Goal: Information Seeking & Learning: Learn about a topic

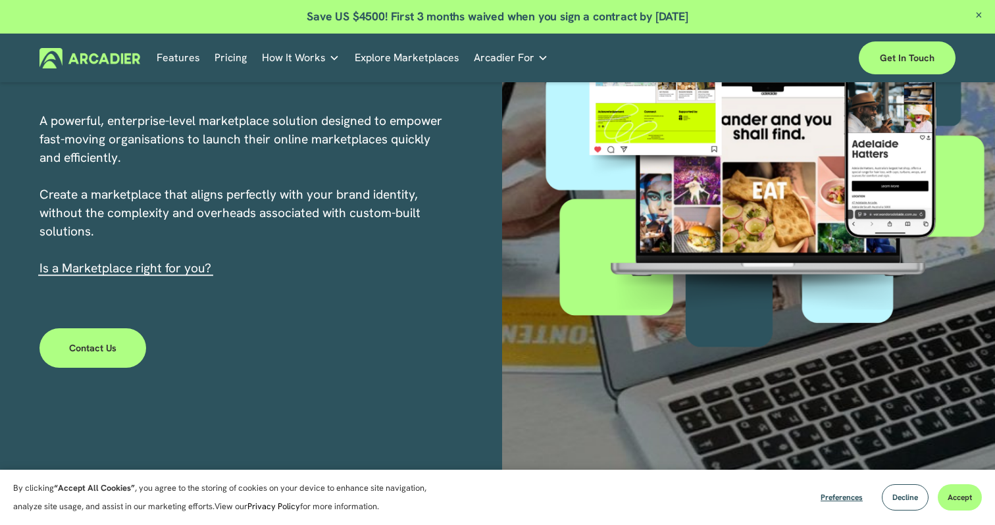
scroll to position [245, 0]
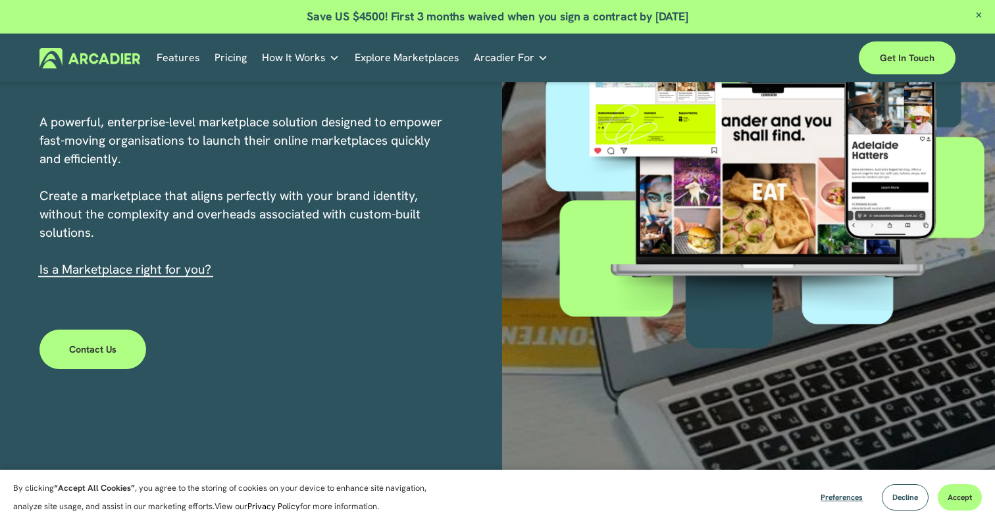
click at [136, 272] on link "s a Marketplace right for you?" at bounding box center [127, 269] width 168 height 16
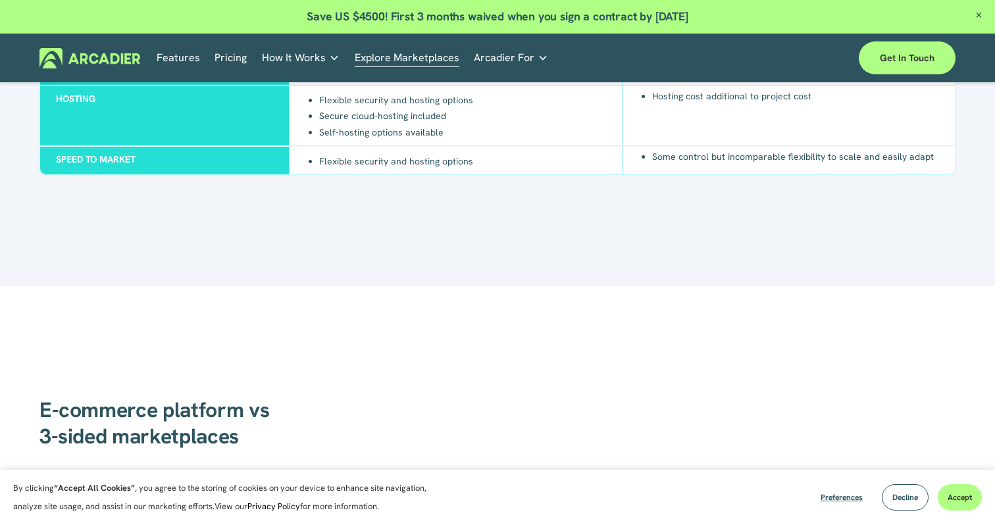
scroll to position [1506, 0]
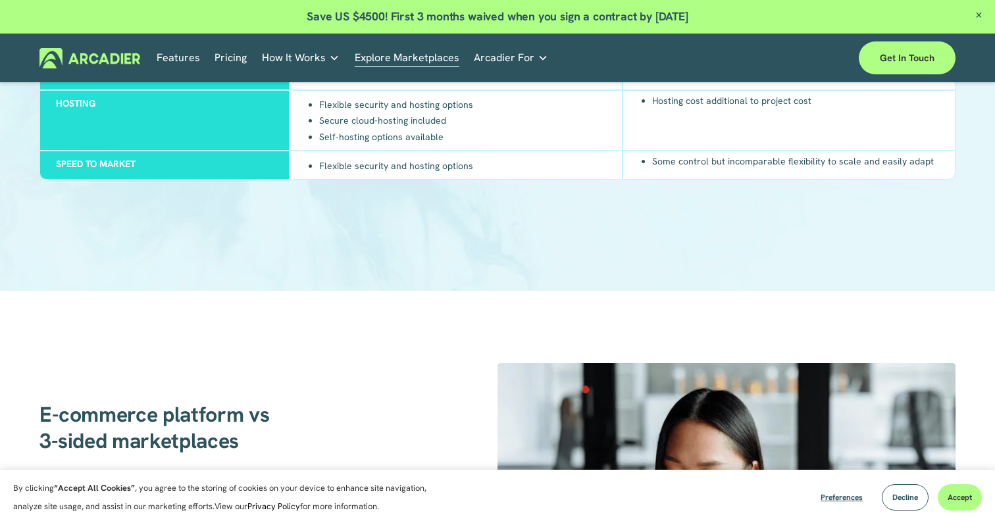
click at [0, 0] on link "Retail Marketplaces Whatever you are offering to your customer, we bring it all…" at bounding box center [0, 0] width 0 height 0
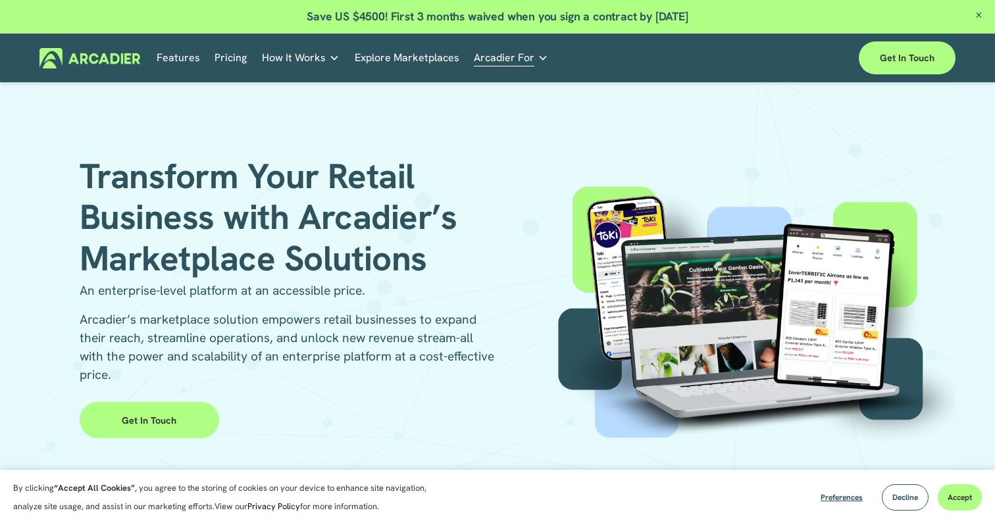
click at [221, 61] on link "Pricing" at bounding box center [230, 58] width 32 height 20
